Goal: Find specific page/section: Locate a particular part of the current website

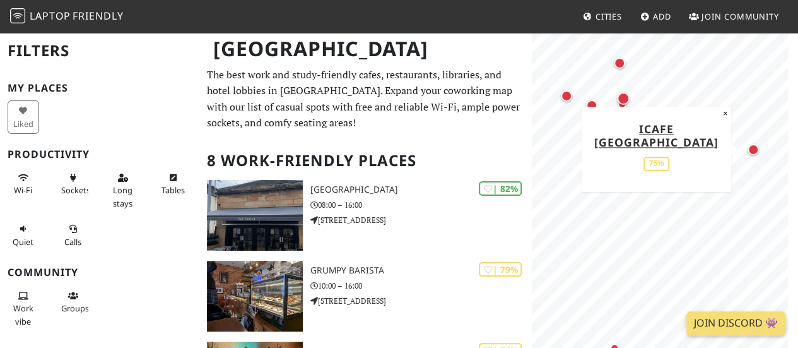
click at [756, 151] on div "Map marker" at bounding box center [753, 149] width 11 height 11
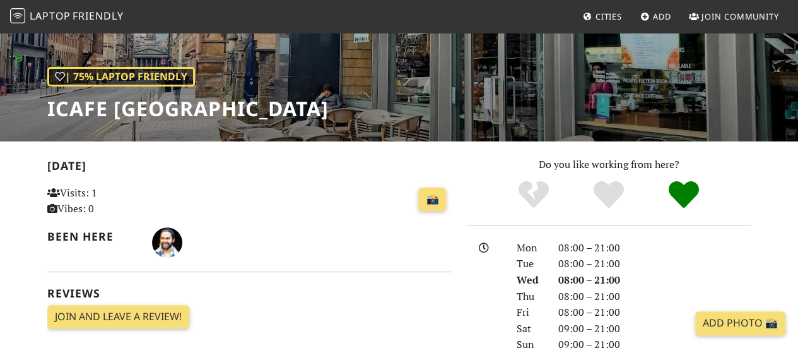
scroll to position [152, 0]
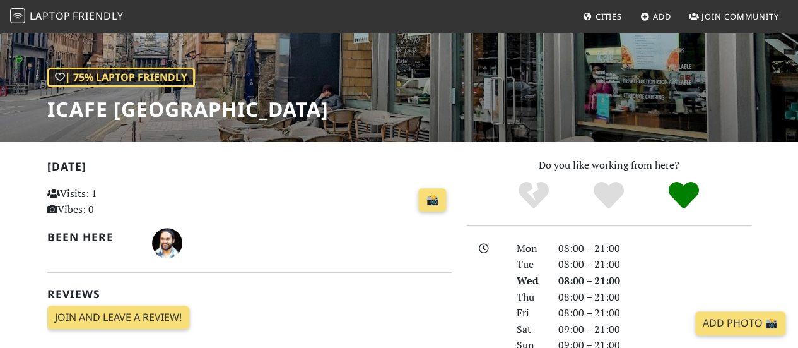
click at [74, 97] on h1 "iCafe [GEOGRAPHIC_DATA]" at bounding box center [187, 109] width 281 height 24
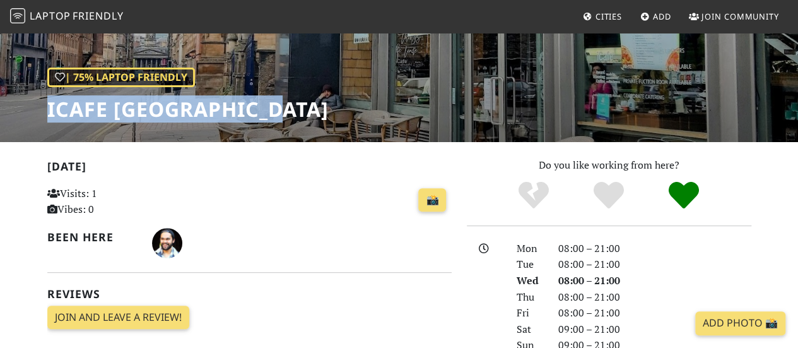
drag, startPoint x: 74, startPoint y: 97, endPoint x: 262, endPoint y: 107, distance: 188.2
click at [262, 107] on h1 "iCafe [GEOGRAPHIC_DATA]" at bounding box center [187, 109] width 281 height 24
copy h1 "iCafe [GEOGRAPHIC_DATA]"
